Goal: Transaction & Acquisition: Purchase product/service

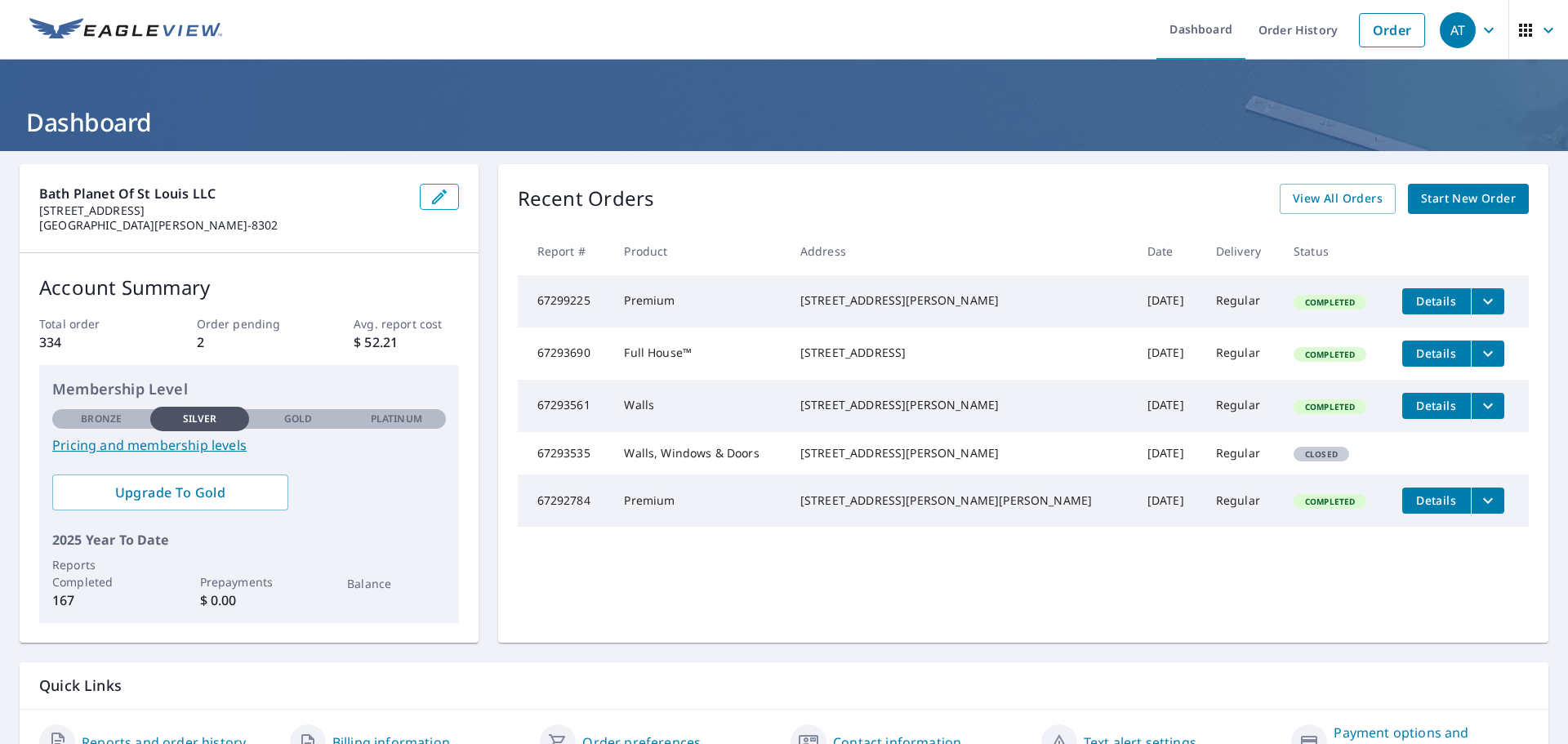
click at [1443, 196] on span "Start New Order" at bounding box center [1468, 198] width 95 height 21
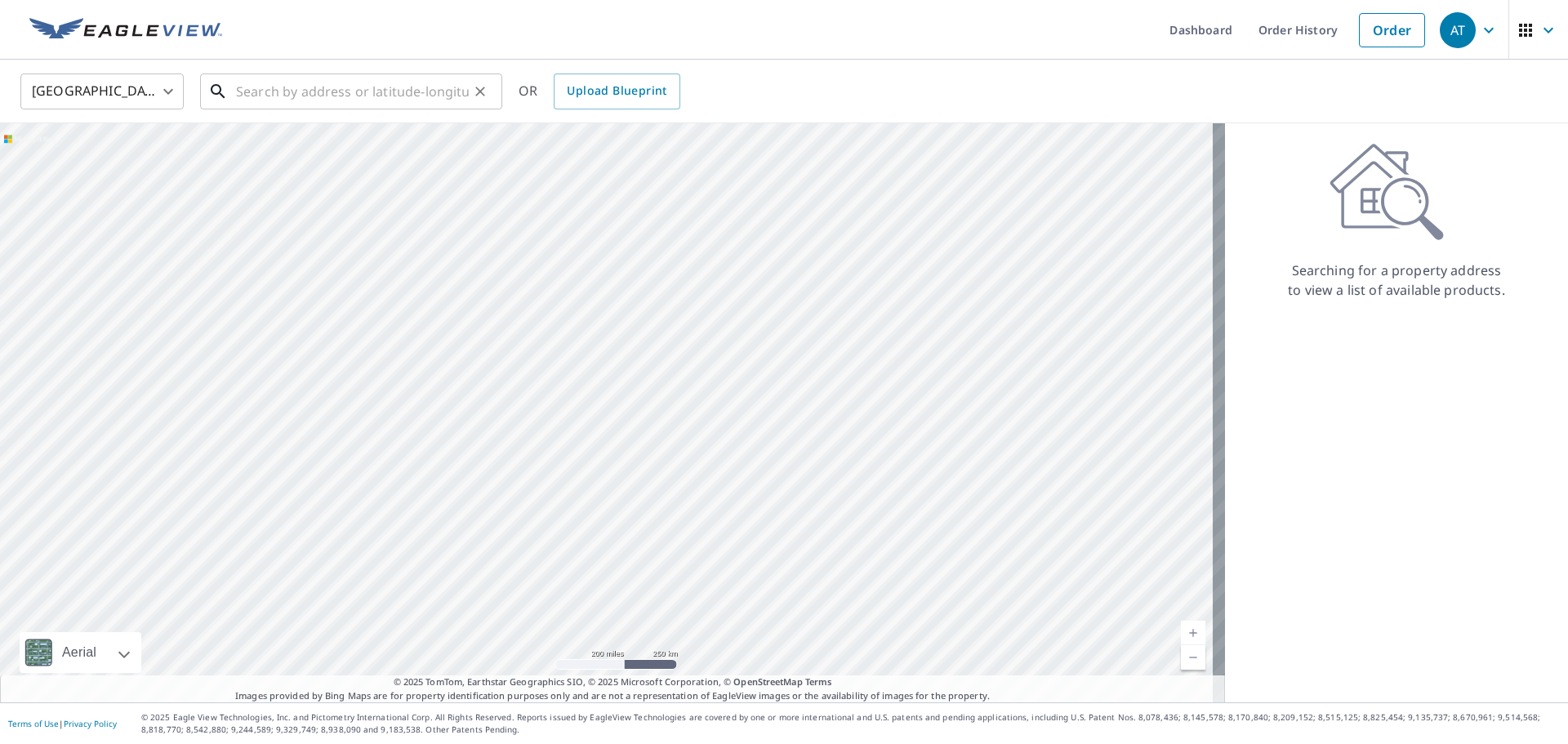
click at [365, 102] on input "text" at bounding box center [352, 92] width 233 height 45
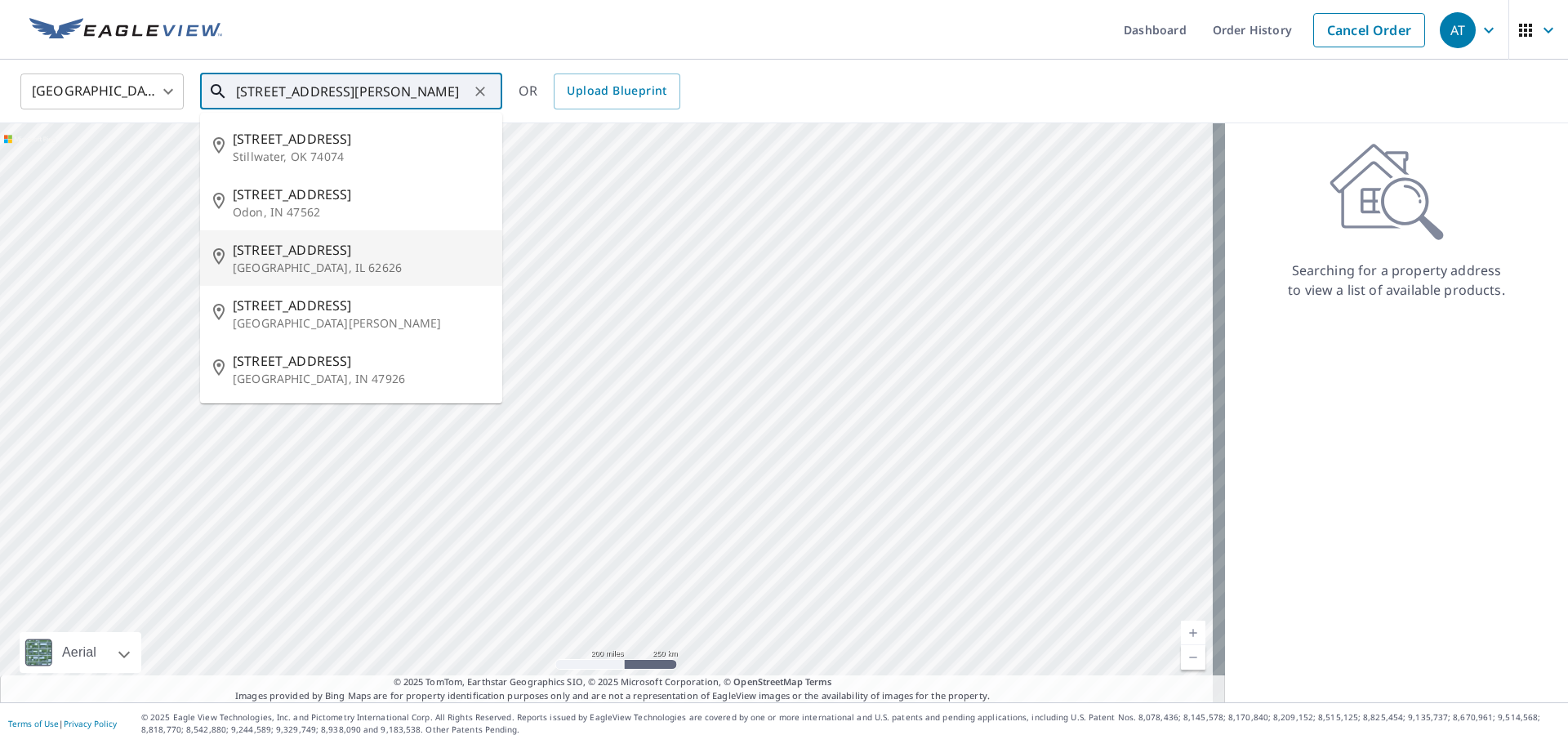
click at [297, 260] on p "[GEOGRAPHIC_DATA], IL 62626" at bounding box center [361, 267] width 256 height 17
type input "[STREET_ADDRESS]"
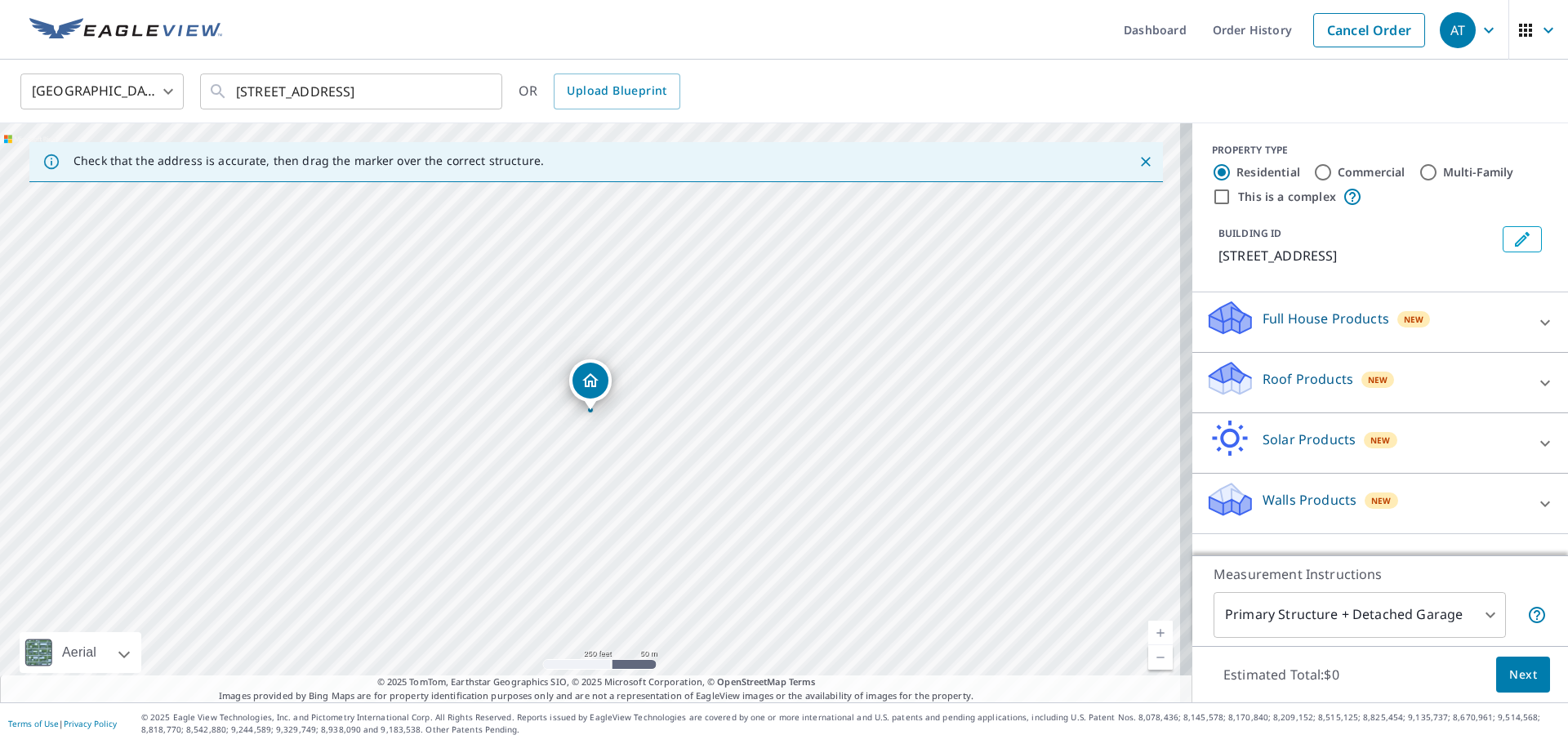
click at [1535, 375] on icon at bounding box center [1545, 383] width 20 height 20
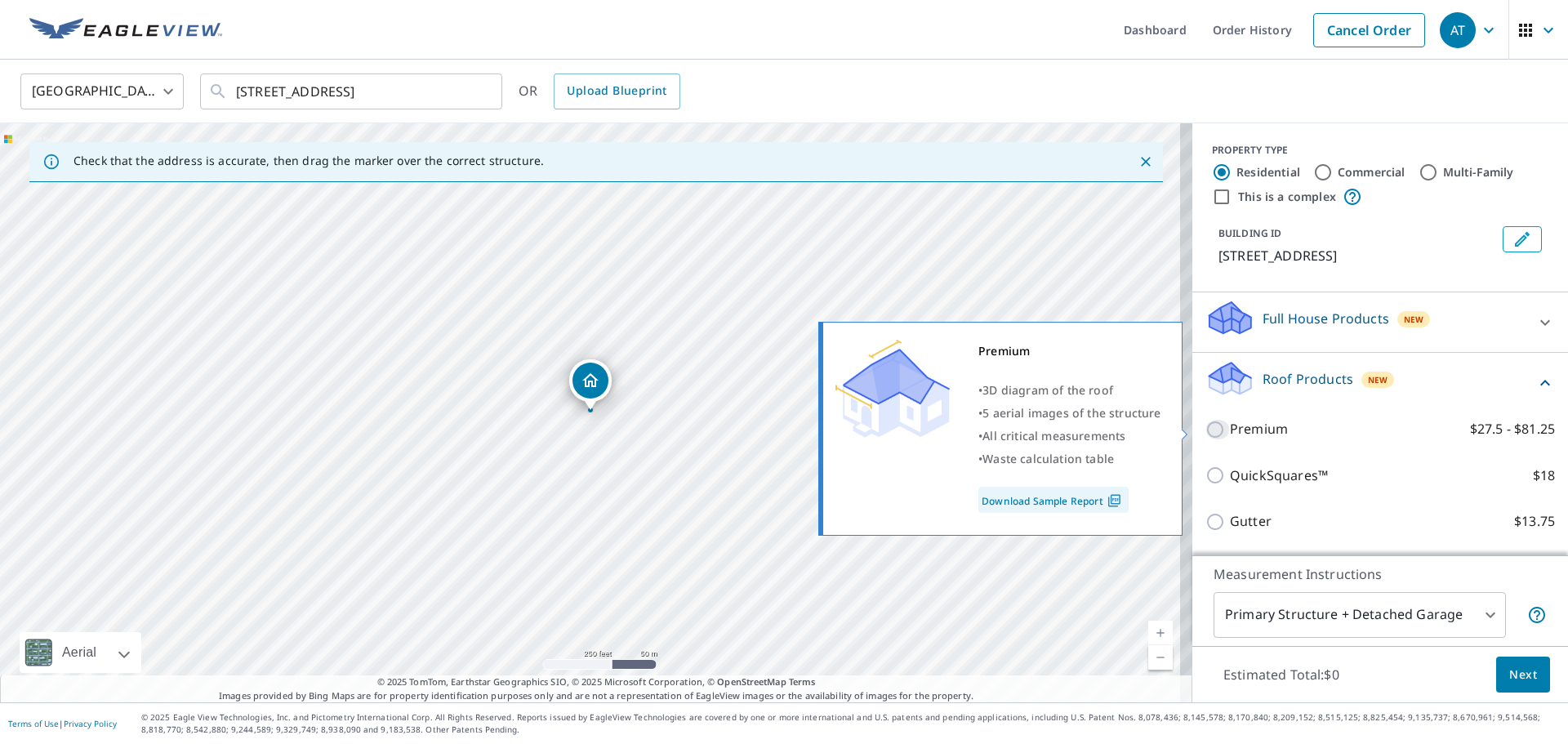
click at [1205, 422] on input "Premium $27.5 - $81.25" at bounding box center [1217, 430] width 25 height 20
checkbox input "true"
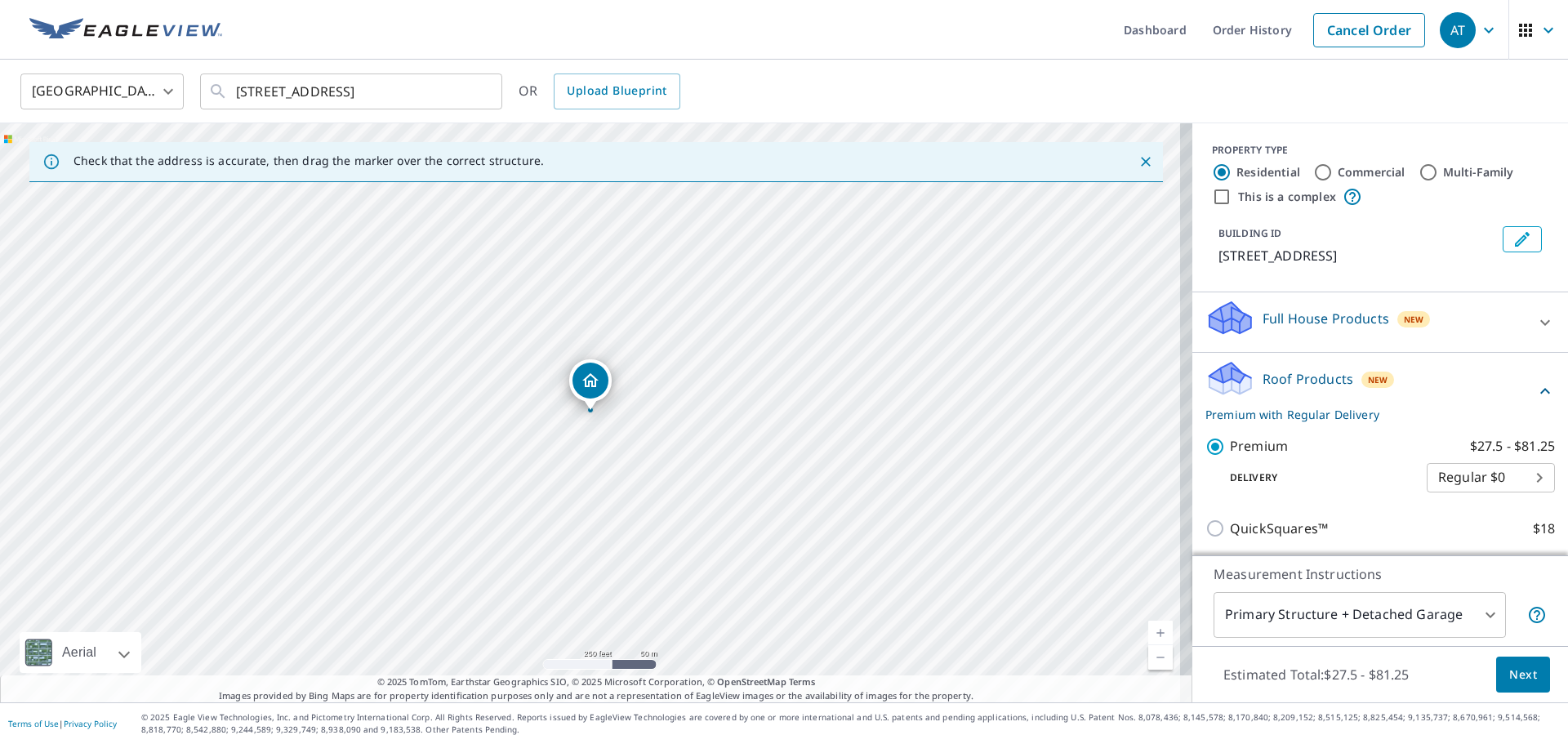
click at [1509, 677] on span "Next" at bounding box center [1523, 675] width 28 height 21
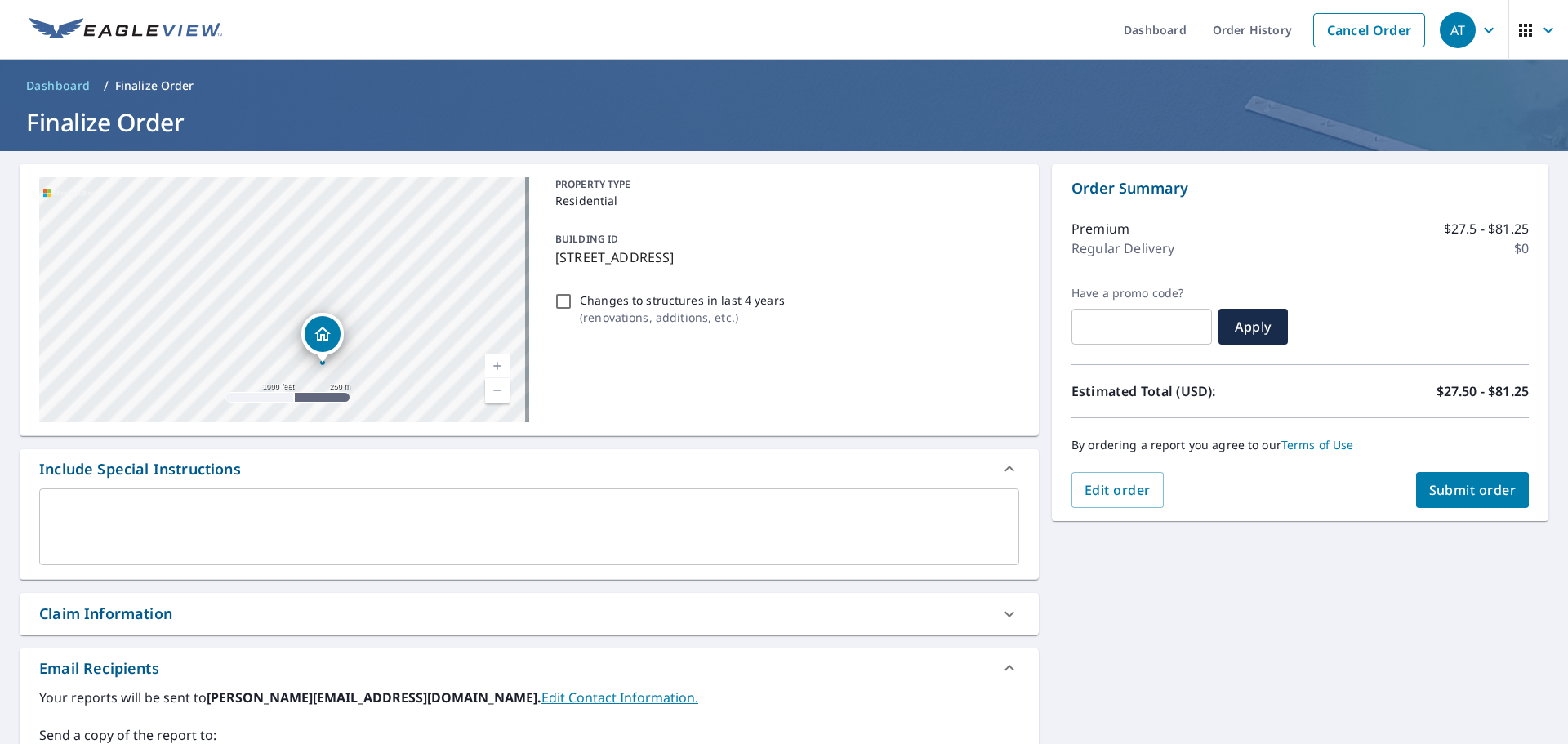
scroll to position [284, 0]
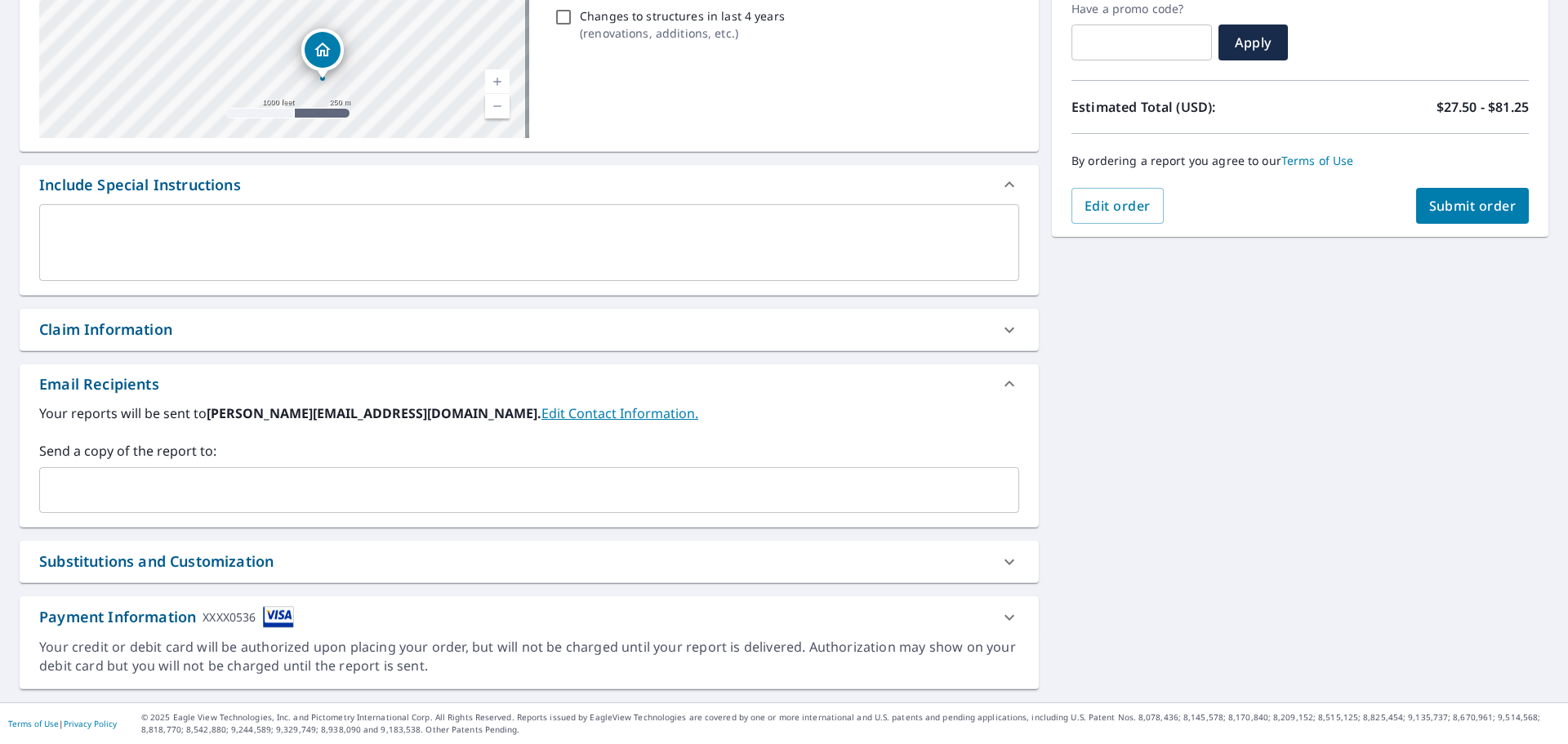
click at [131, 495] on input "text" at bounding box center [517, 489] width 941 height 31
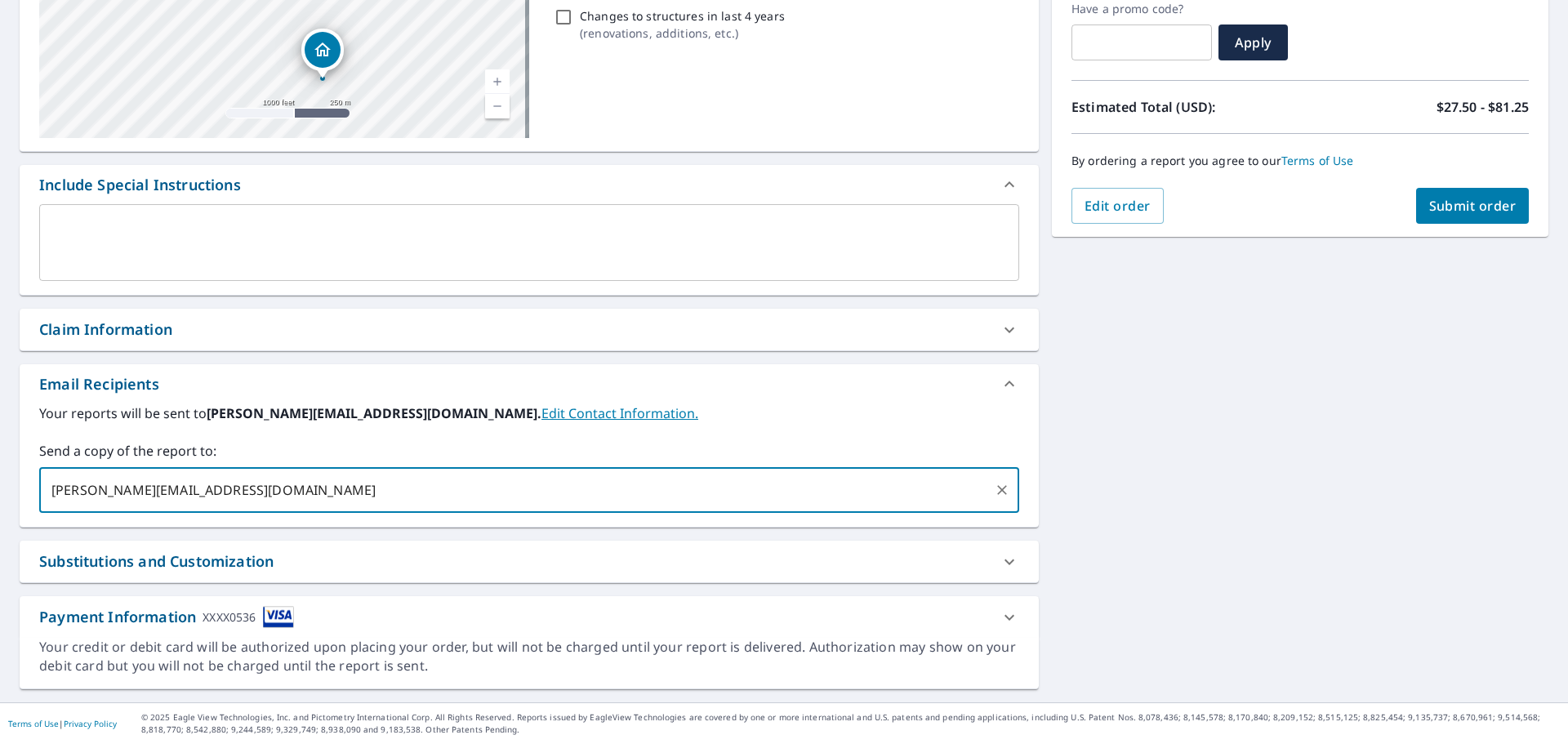
type input "[PERSON_NAME][EMAIL_ADDRESS][DOMAIN_NAME]"
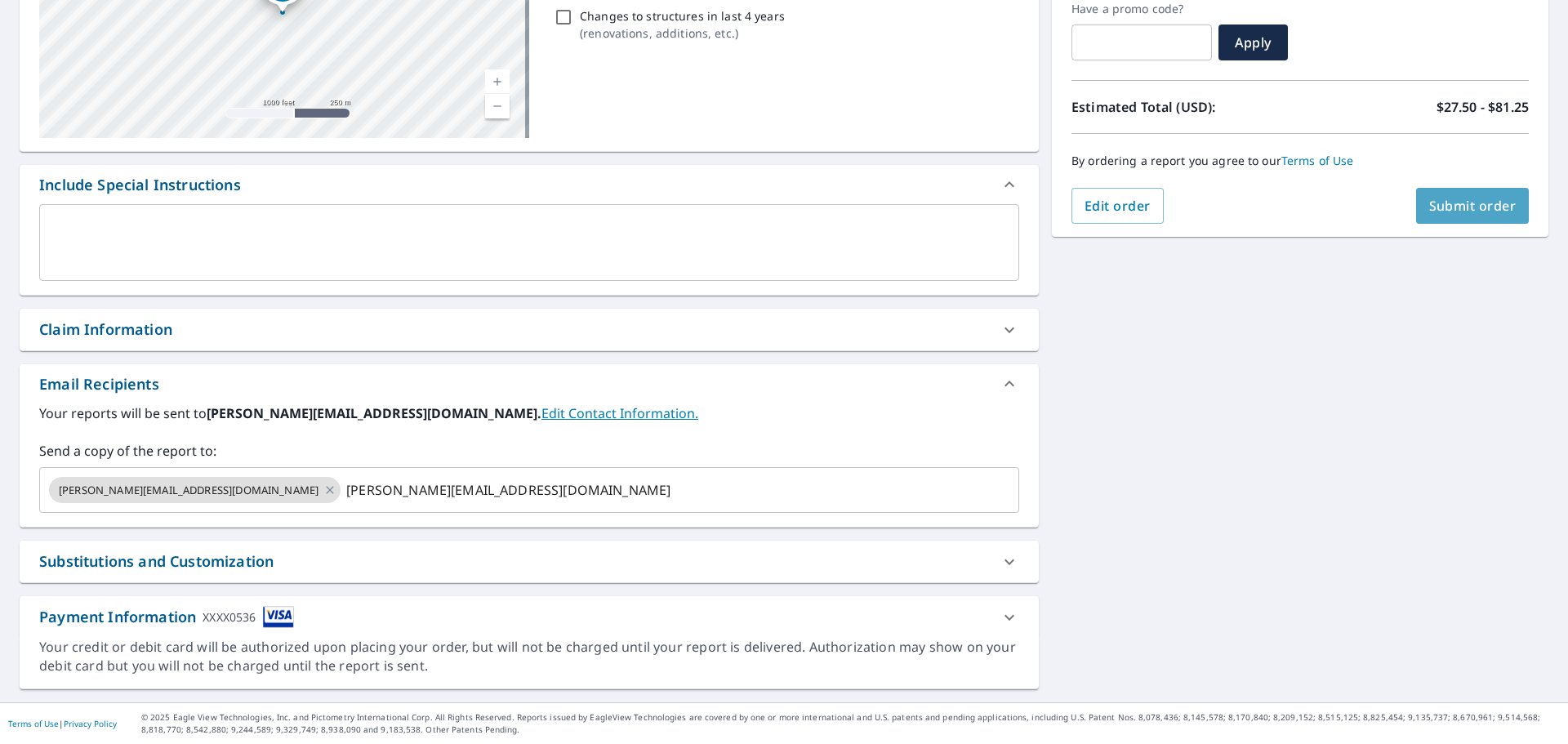
click at [1462, 202] on span "Submit order" at bounding box center [1472, 206] width 88 height 18
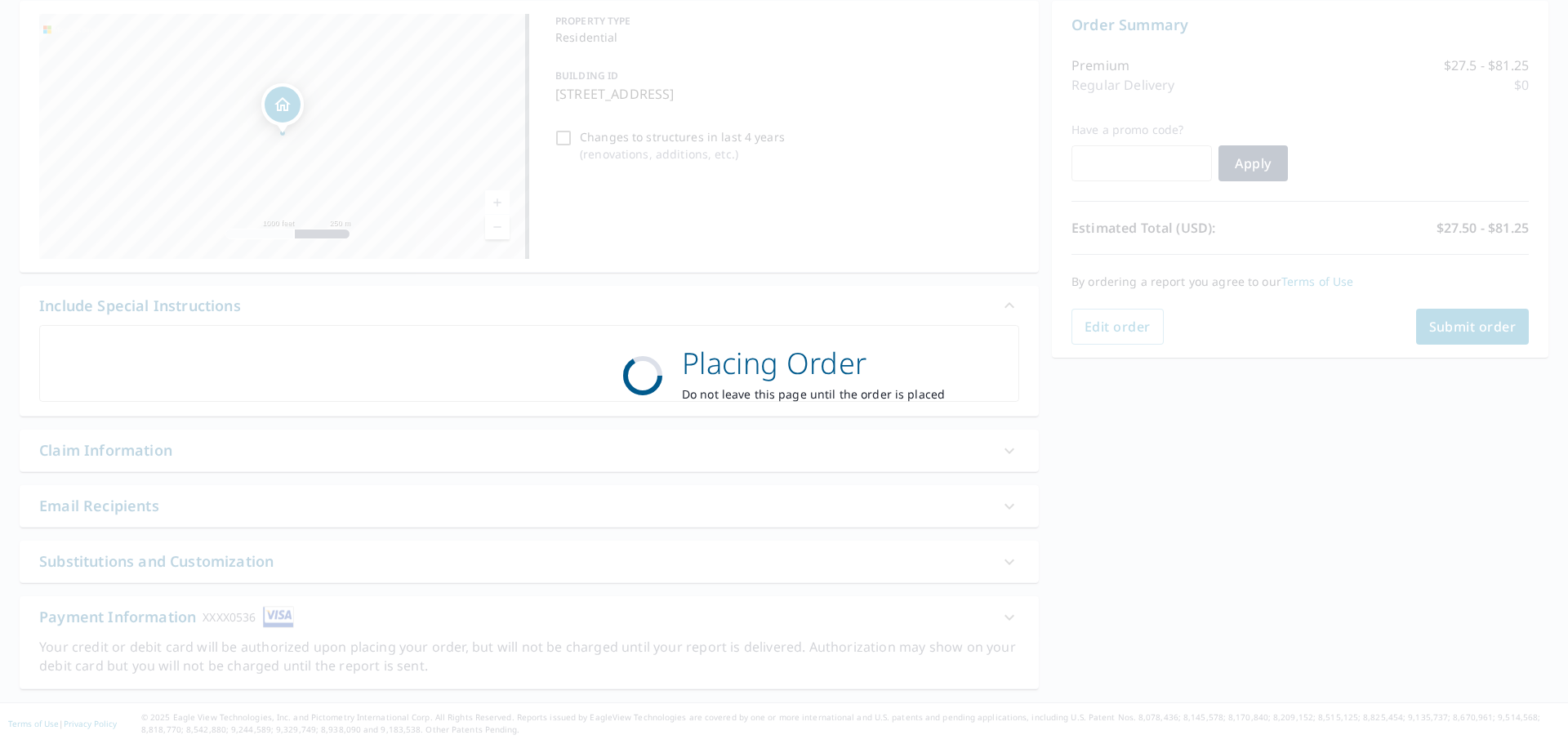
scroll to position [164, 0]
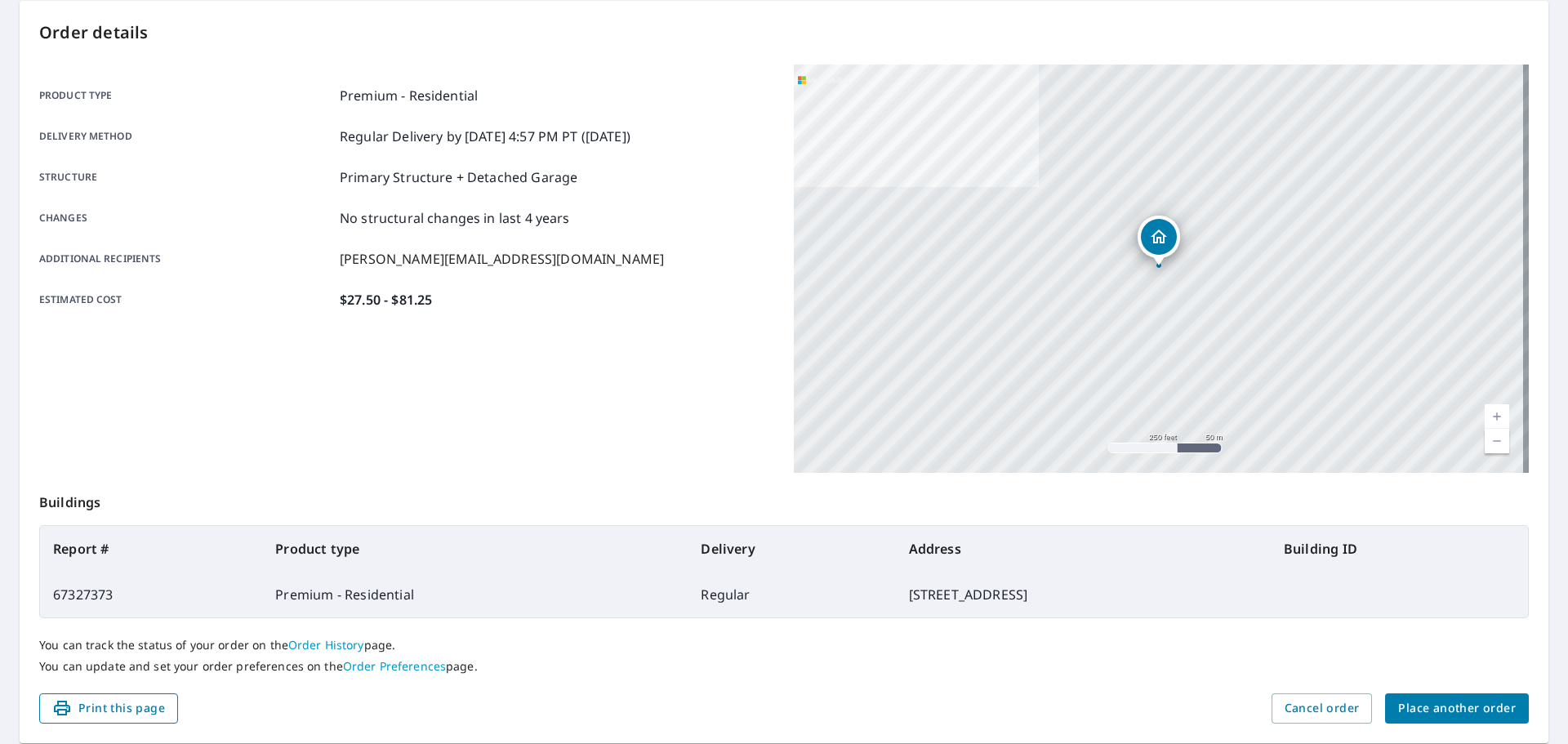
click at [103, 711] on span "Print this page" at bounding box center [108, 708] width 112 height 21
